Goal: Information Seeking & Learning: Find specific fact

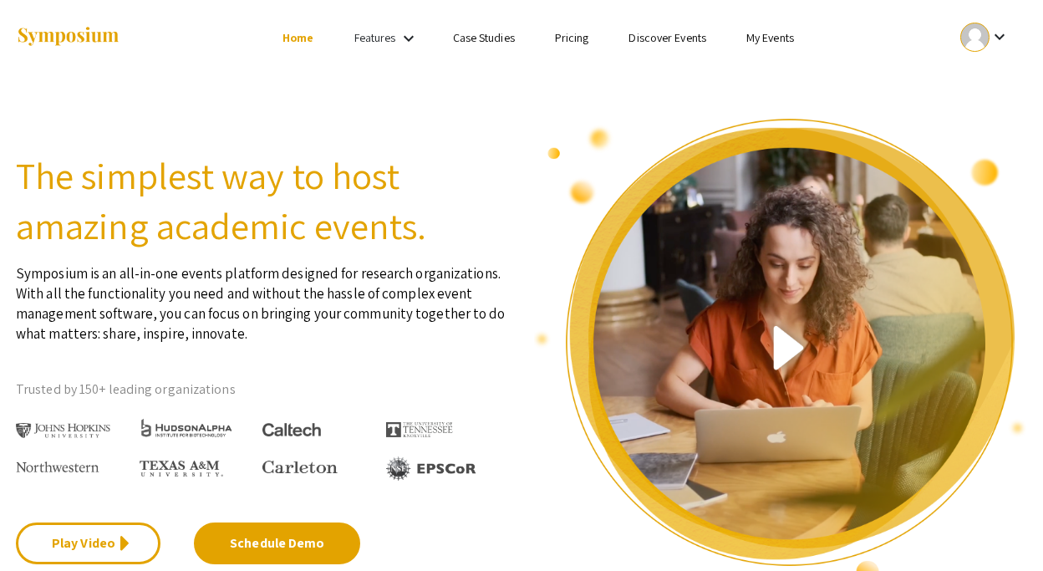
click at [776, 40] on link "My Events" at bounding box center [771, 37] width 48 height 15
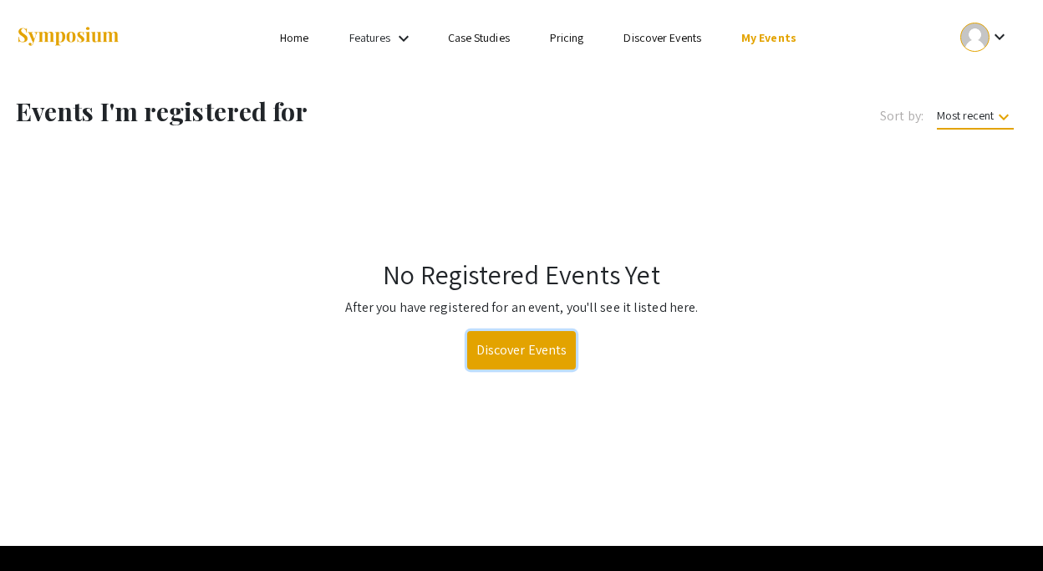
click at [514, 335] on link "Discover Events" at bounding box center [522, 350] width 110 height 38
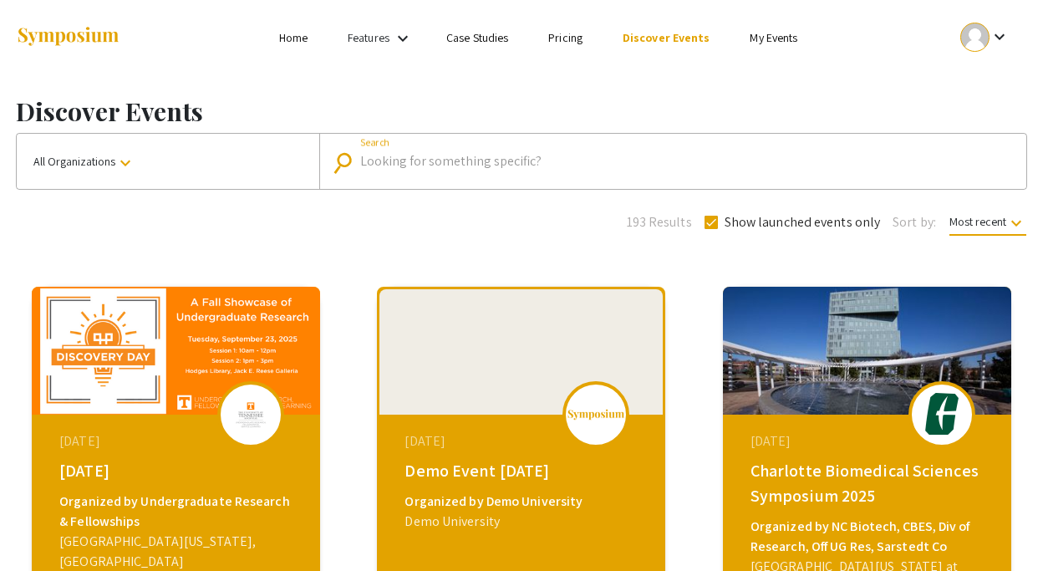
click at [503, 165] on input "Search" at bounding box center [682, 161] width 644 height 15
type input "W"
click at [492, 161] on input "W" at bounding box center [672, 161] width 624 height 15
type input "Washington University"
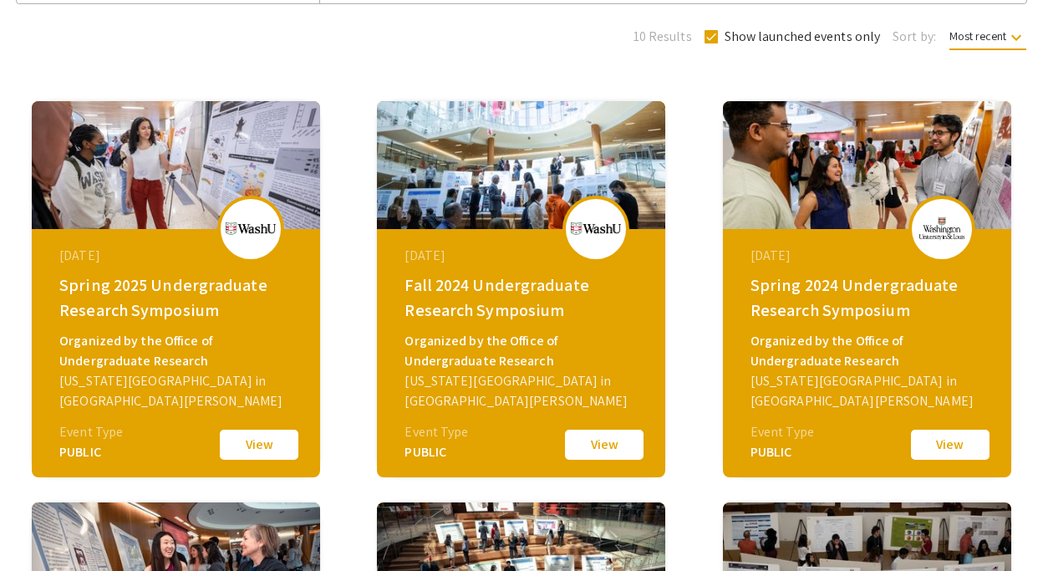
scroll to position [195, 0]
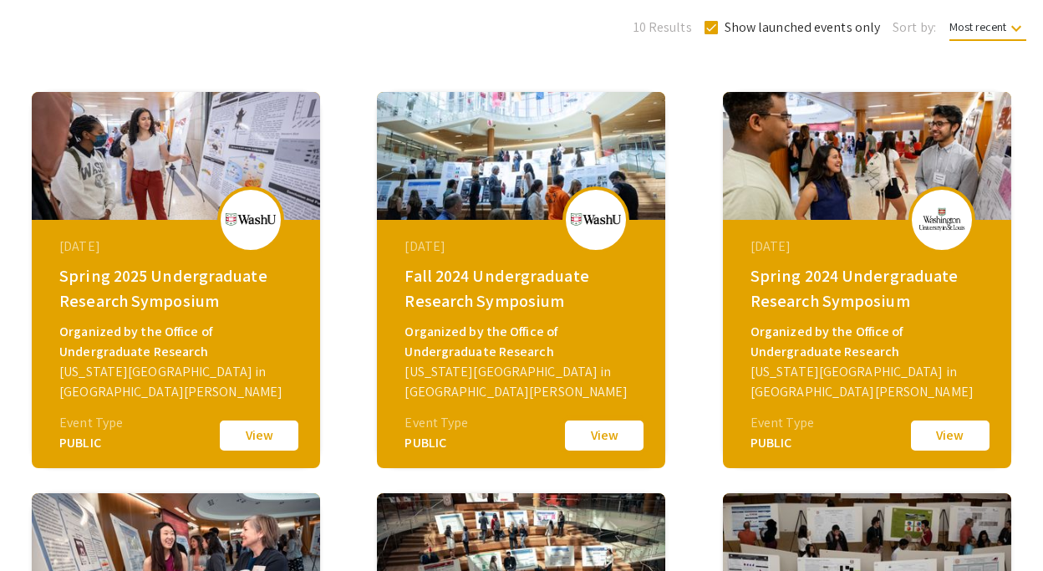
click at [592, 436] on button "View" at bounding box center [605, 435] width 84 height 35
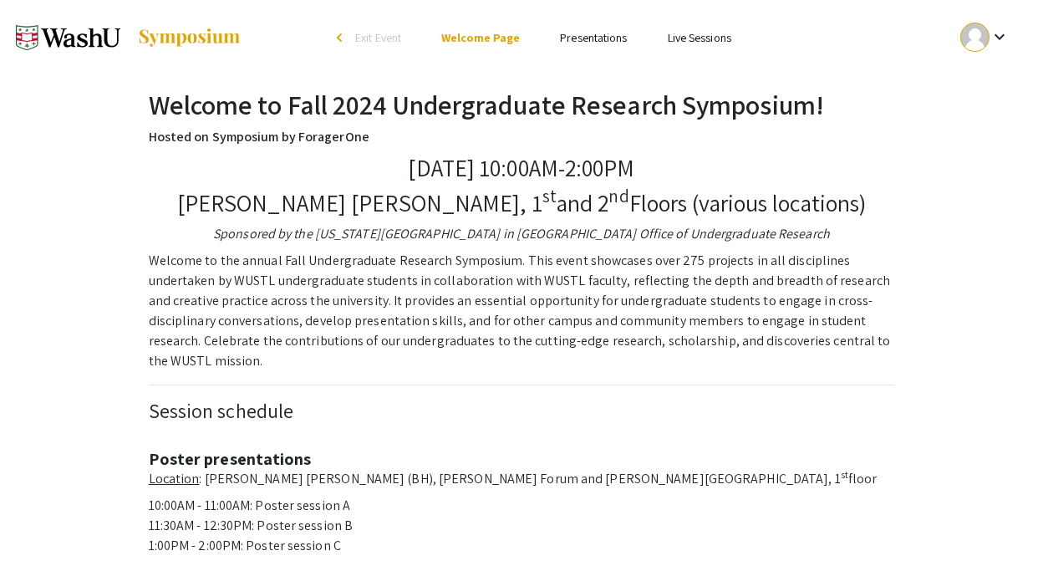
scroll to position [492, 0]
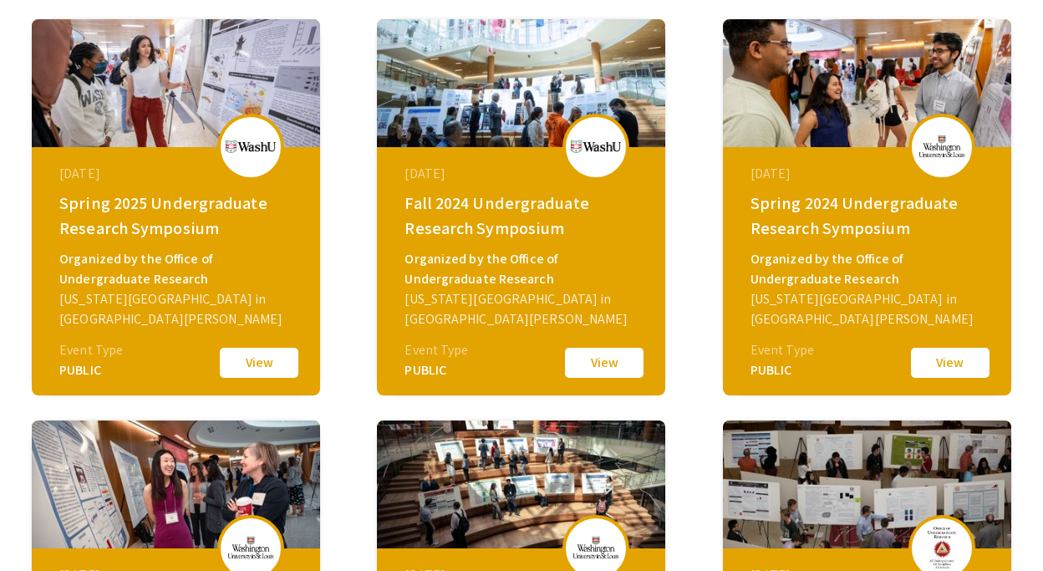
scroll to position [261, 0]
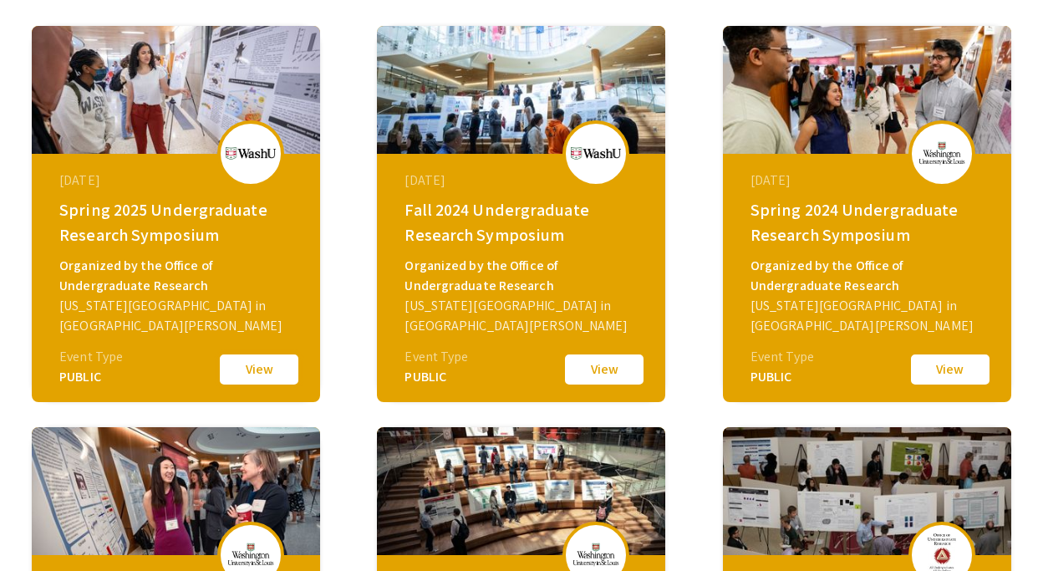
click at [249, 374] on button "View" at bounding box center [259, 369] width 84 height 35
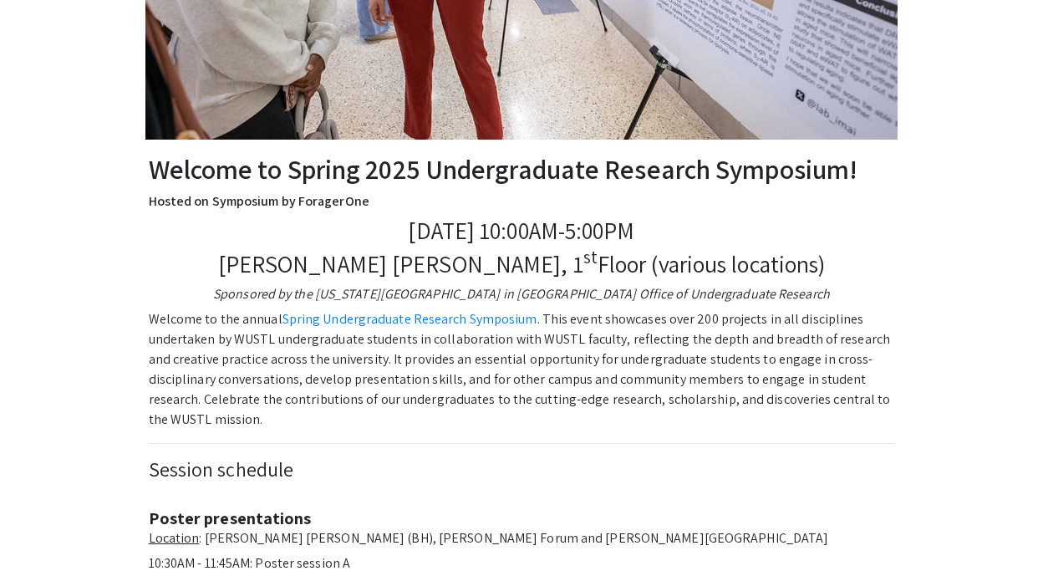
scroll to position [294, 0]
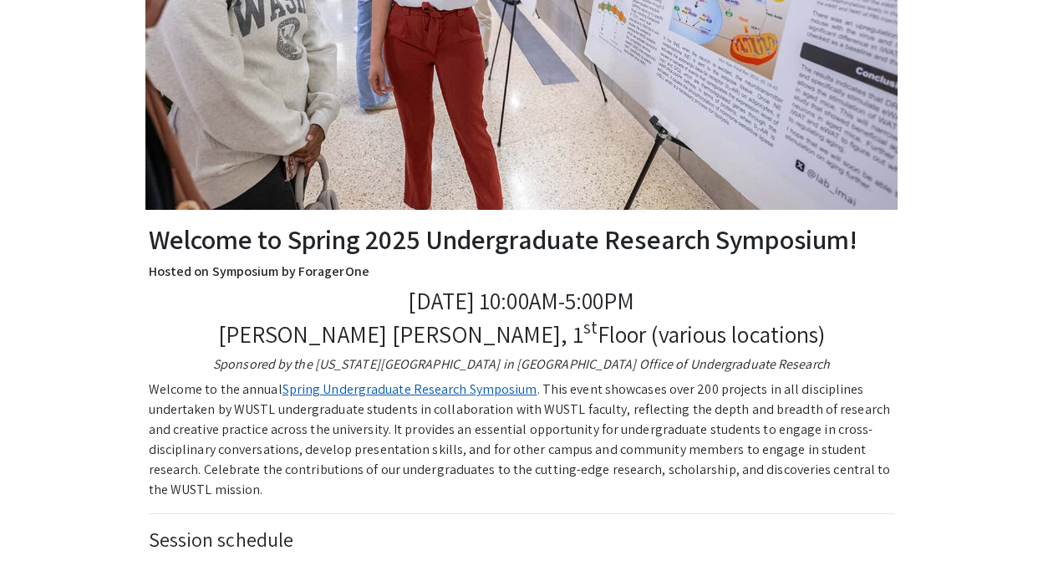
click at [314, 390] on link "Spring Undergraduate Research Symposium" at bounding box center [410, 389] width 255 height 18
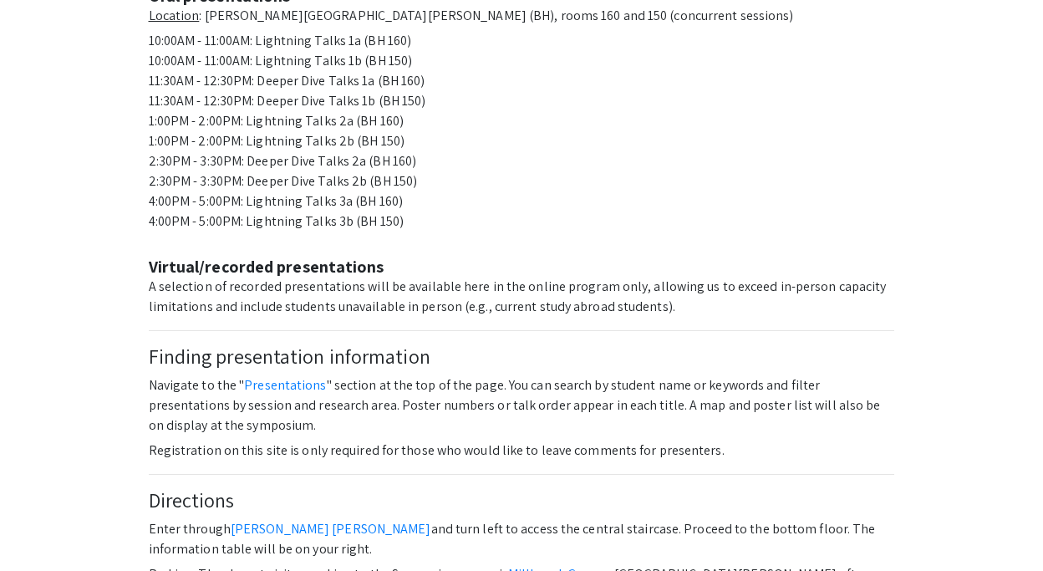
scroll to position [1181, 0]
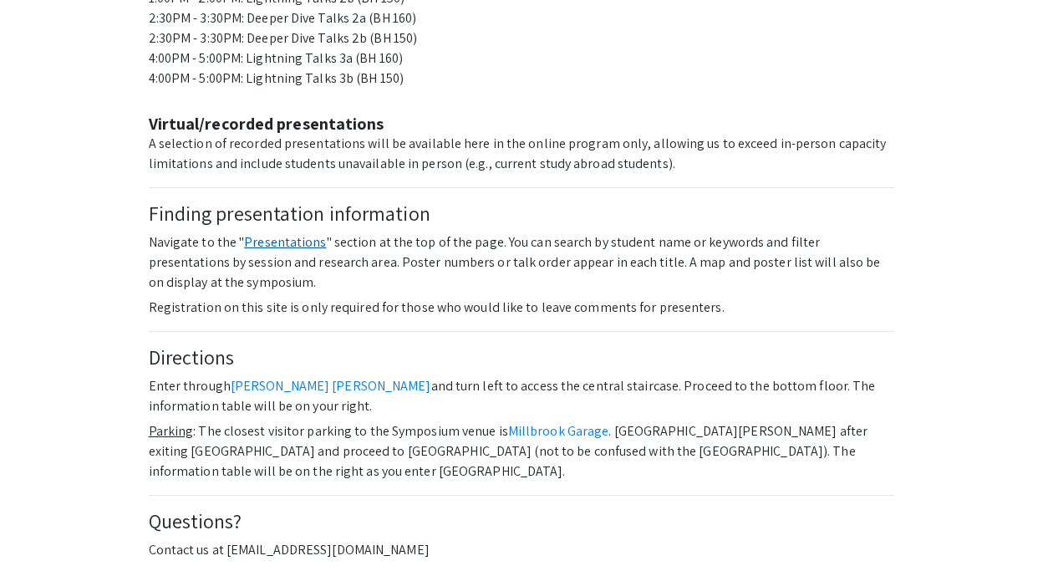
click at [253, 233] on link "Presentations" at bounding box center [285, 242] width 82 height 18
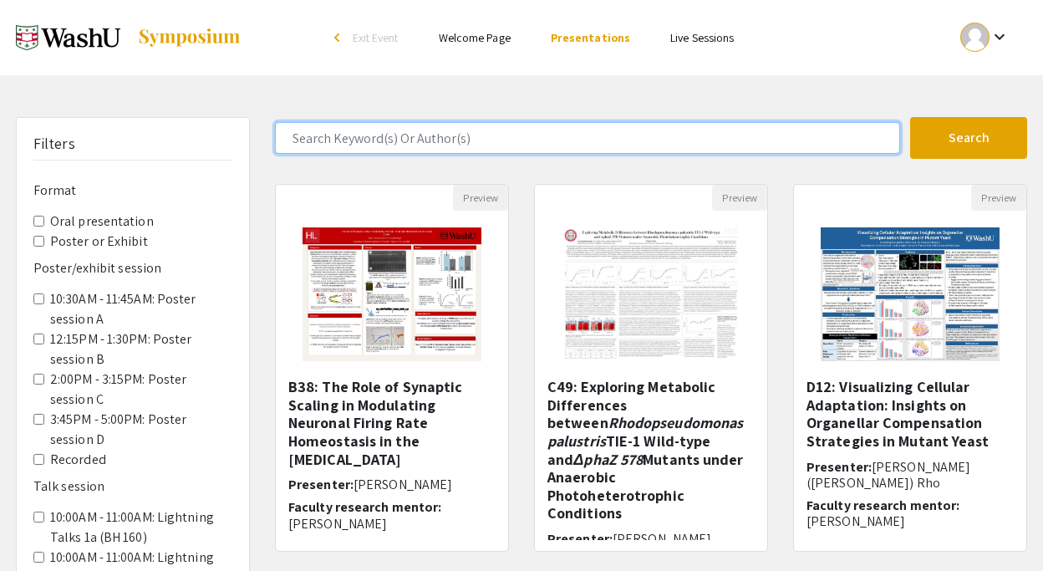
click at [416, 136] on input "Search Keyword(s) Or Author(s)" at bounding box center [587, 138] width 625 height 32
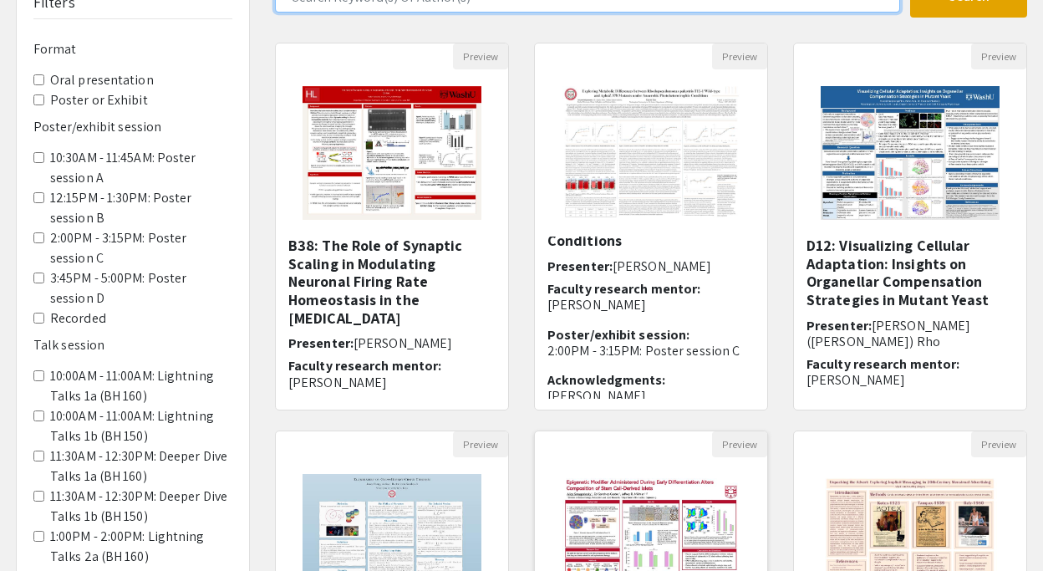
scroll to position [48, 0]
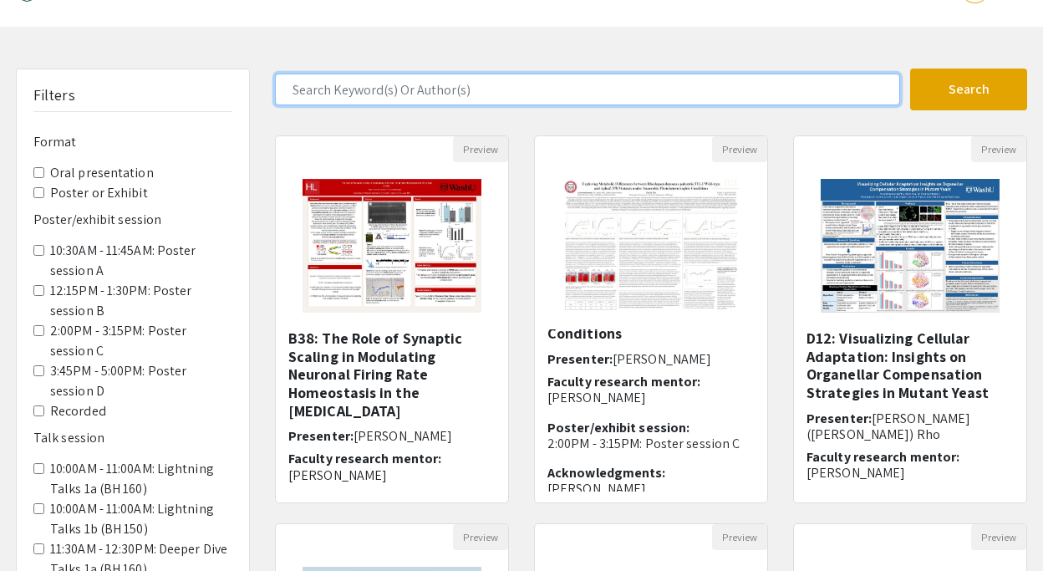
click at [658, 96] on input "Search Keyword(s) Or Author(s)" at bounding box center [587, 90] width 625 height 32
click at [911, 69] on button "Search" at bounding box center [969, 90] width 117 height 42
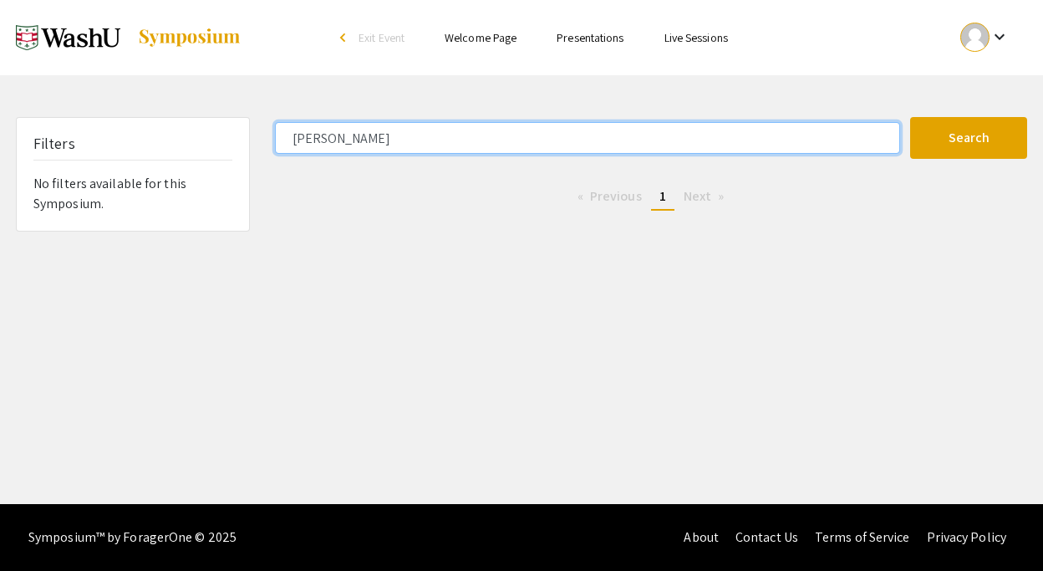
click at [598, 137] on input "[PERSON_NAME]" at bounding box center [587, 138] width 625 height 32
type input "Xintian"
click at [911, 117] on button "Search" at bounding box center [969, 138] width 117 height 42
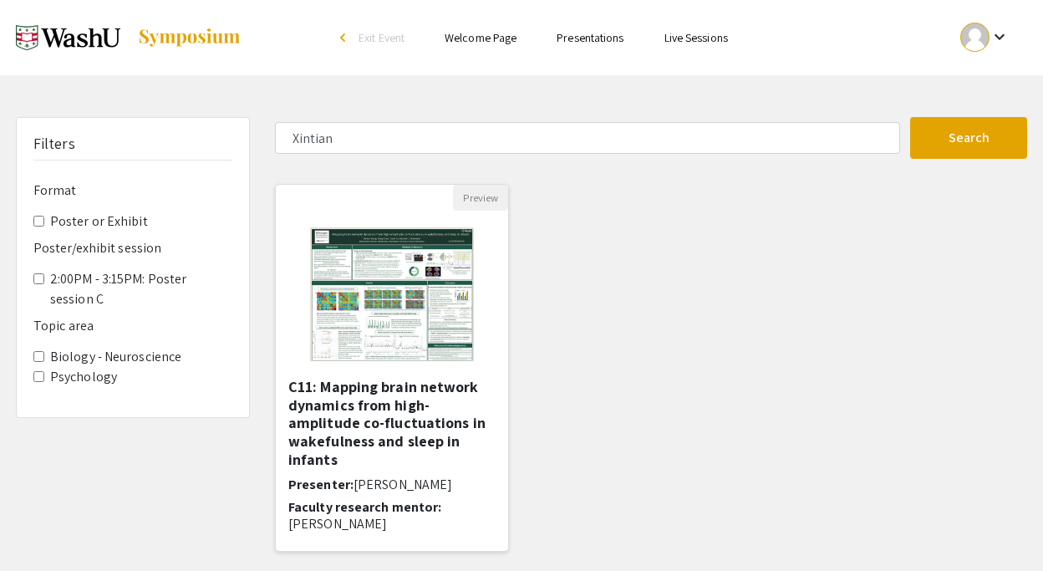
click at [396, 392] on h5 "C11: Mapping brain network dynamics from high-amplitude co-fluctuations in wake…" at bounding box center [391, 423] width 207 height 90
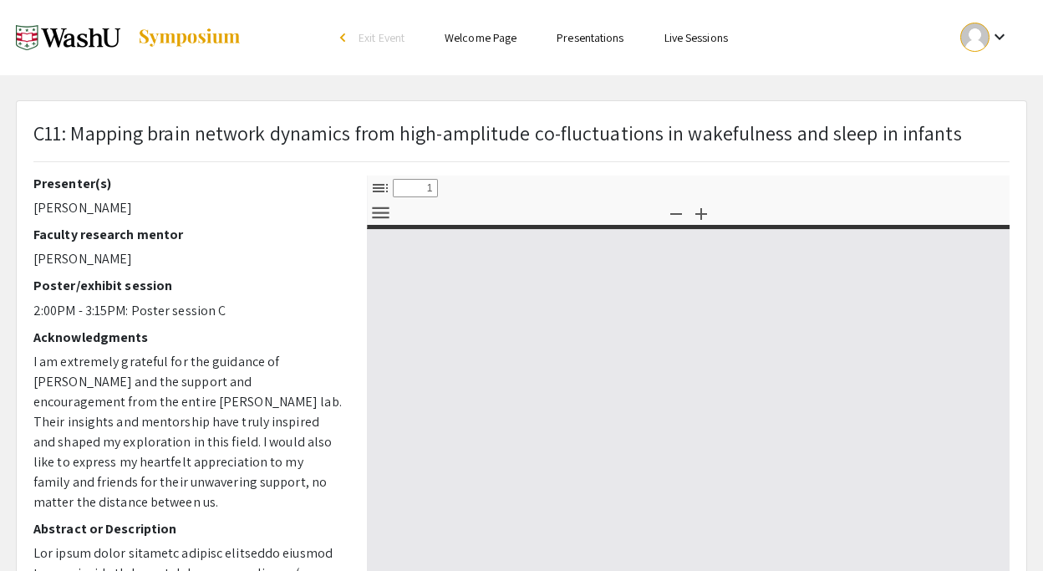
select select "custom"
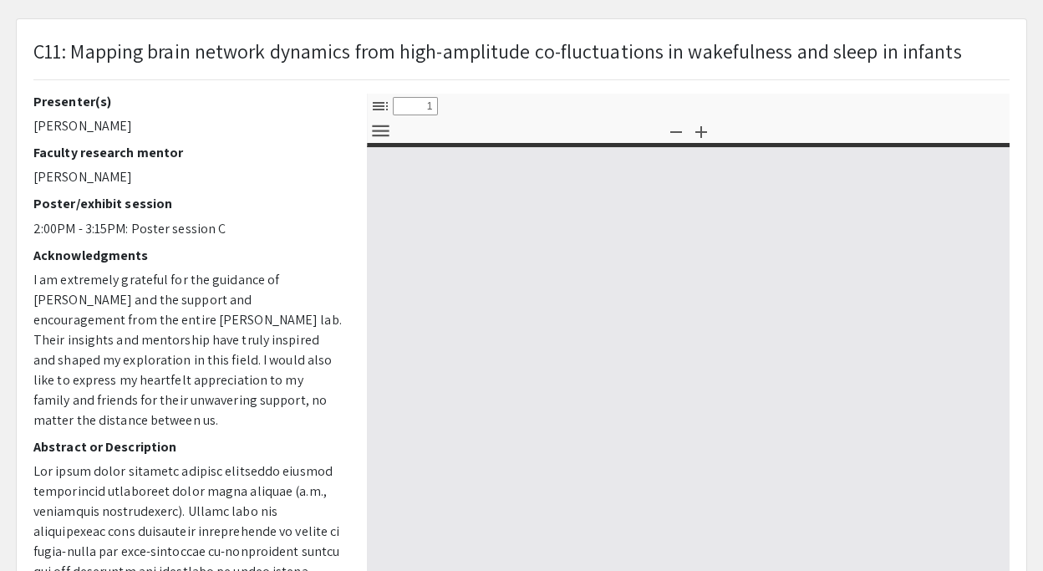
type input "0"
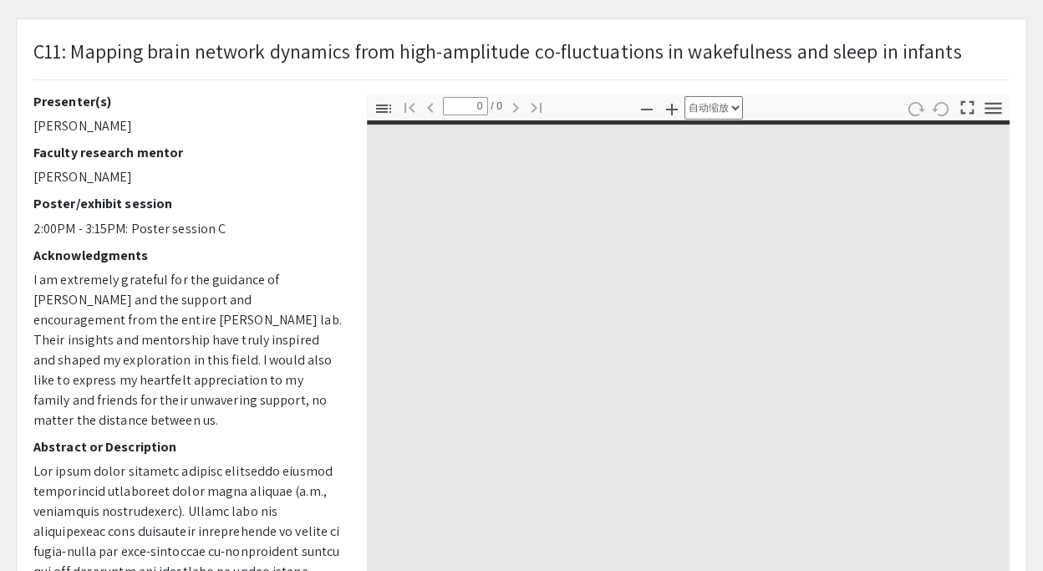
select select "custom"
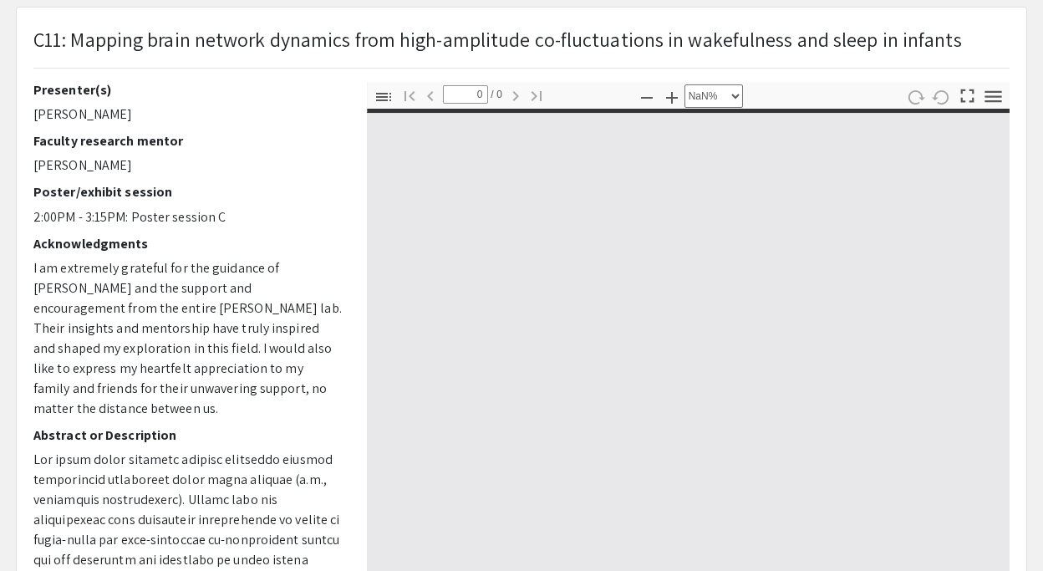
type input "1"
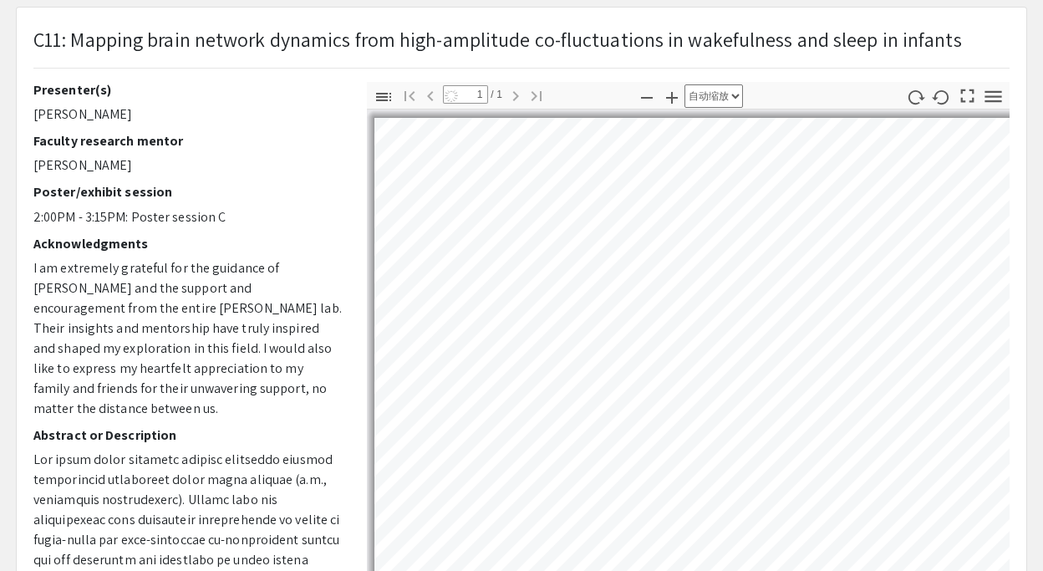
select select "auto"
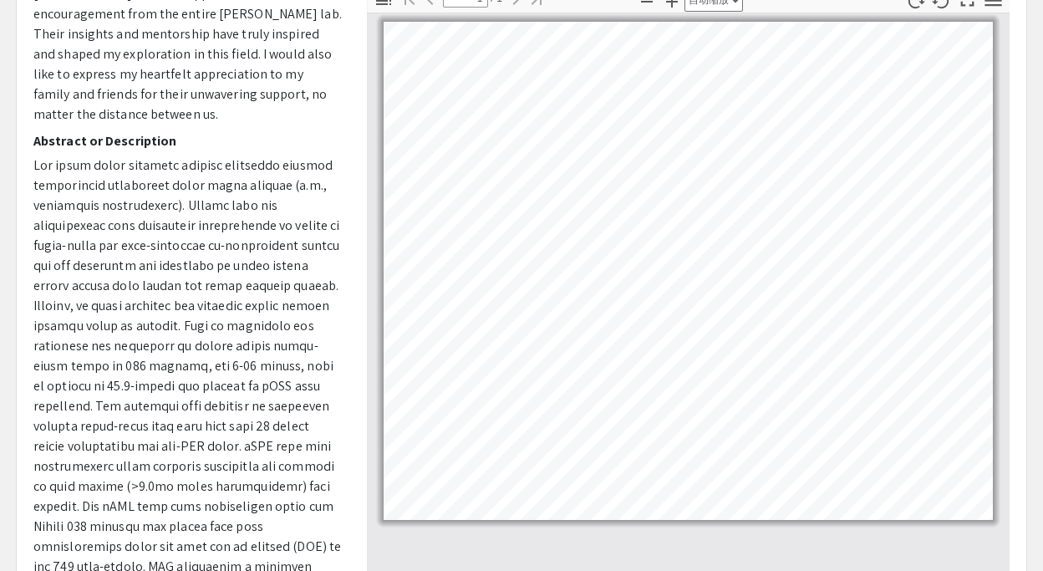
scroll to position [316, 0]
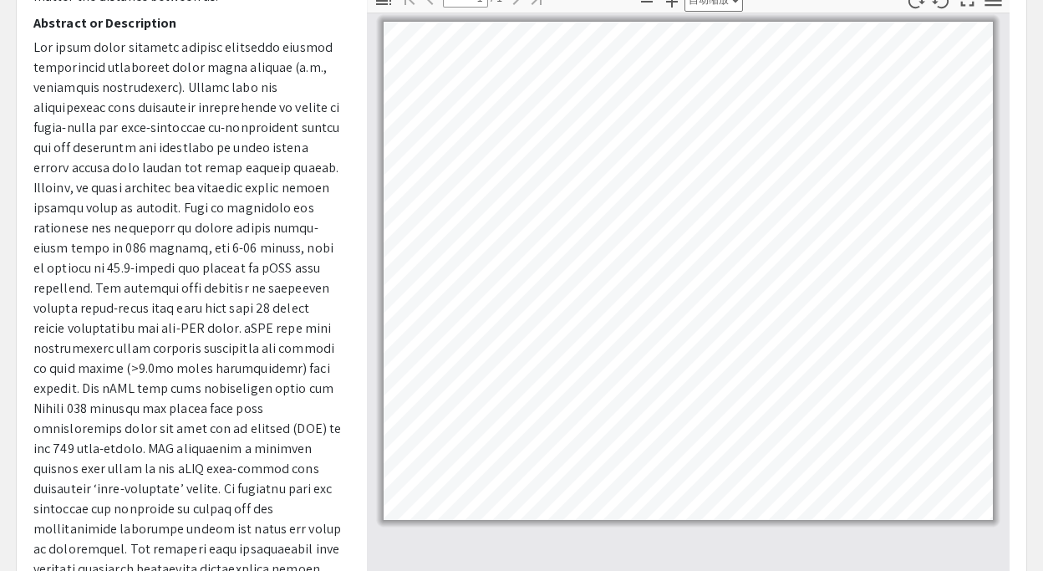
drag, startPoint x: 299, startPoint y: 518, endPoint x: 23, endPoint y: 56, distance: 538.5
click at [23, 56] on div "Presenter(s) [PERSON_NAME] Faculty research mentor [PERSON_NAME] Poster/exhibit…" at bounding box center [188, 278] width 334 height 585
copy p "The human brain produces complex cognition through coordinated activities among…"
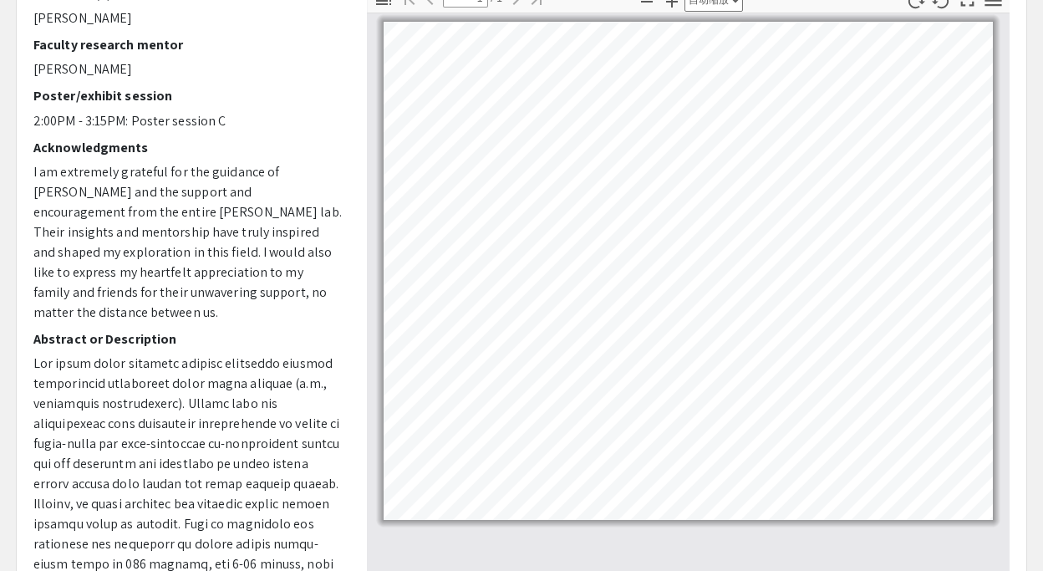
scroll to position [0, 0]
